Goal: Register for event/course

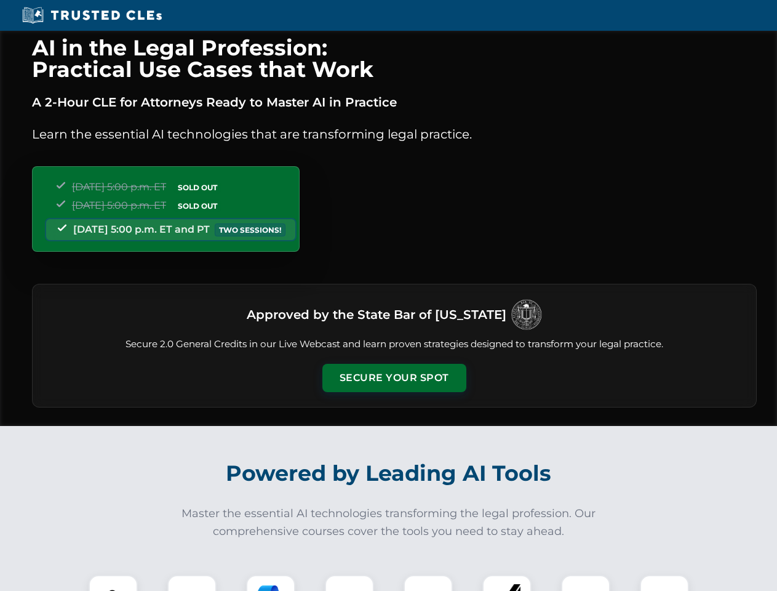
click at [394, 378] on button "Secure Your Spot" at bounding box center [394, 378] width 144 height 28
click at [113, 583] on img at bounding box center [113, 599] width 36 height 36
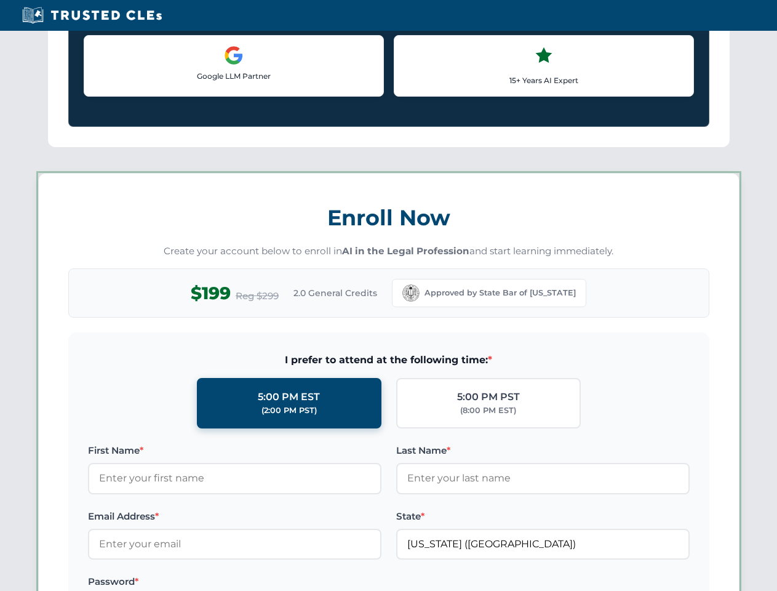
click at [271, 583] on label "Password *" at bounding box center [234, 581] width 293 height 15
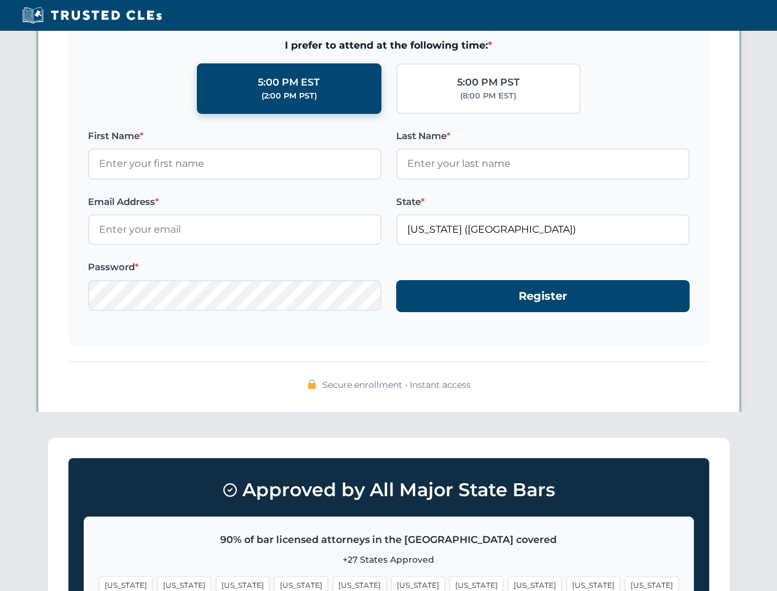
click at [567, 583] on span "[US_STATE]" at bounding box center [594, 585] width 54 height 18
